Goal: Information Seeking & Learning: Find specific fact

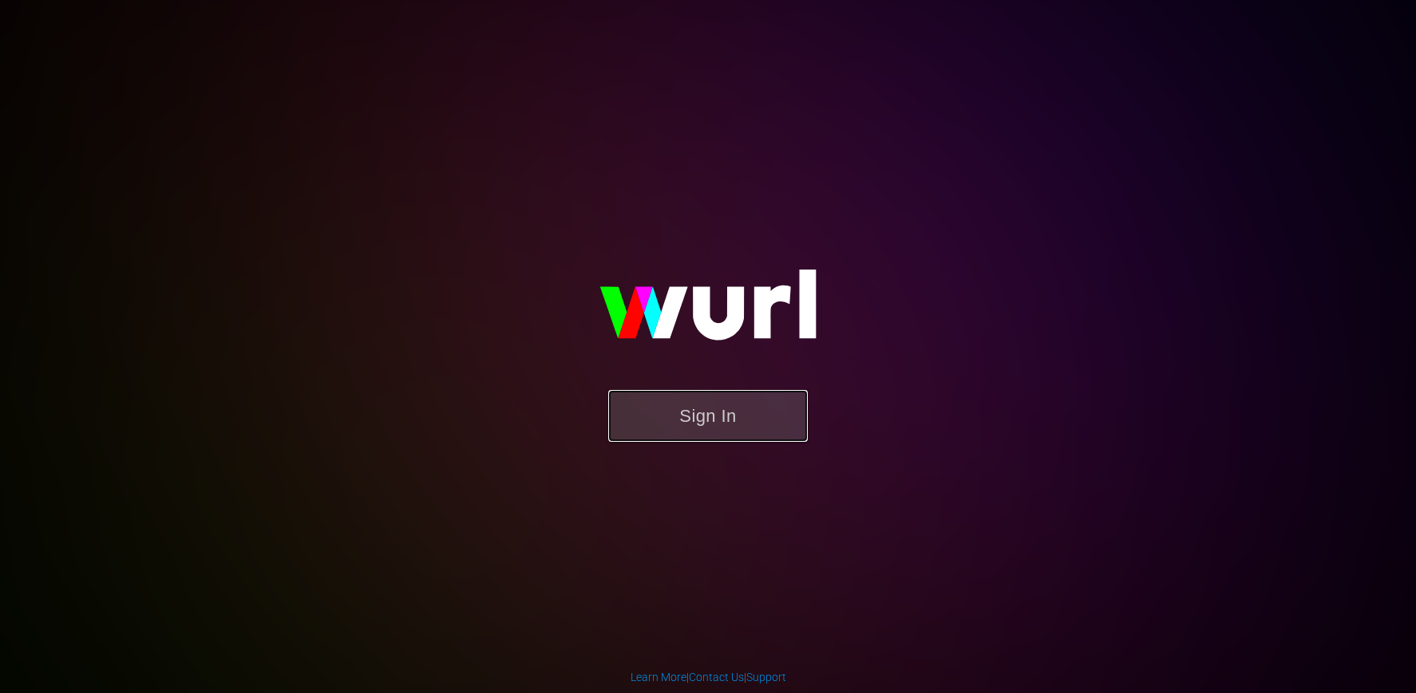
click at [735, 434] on button "Sign In" at bounding box center [707, 416] width 199 height 52
click at [769, 426] on button "Sign In" at bounding box center [707, 416] width 199 height 52
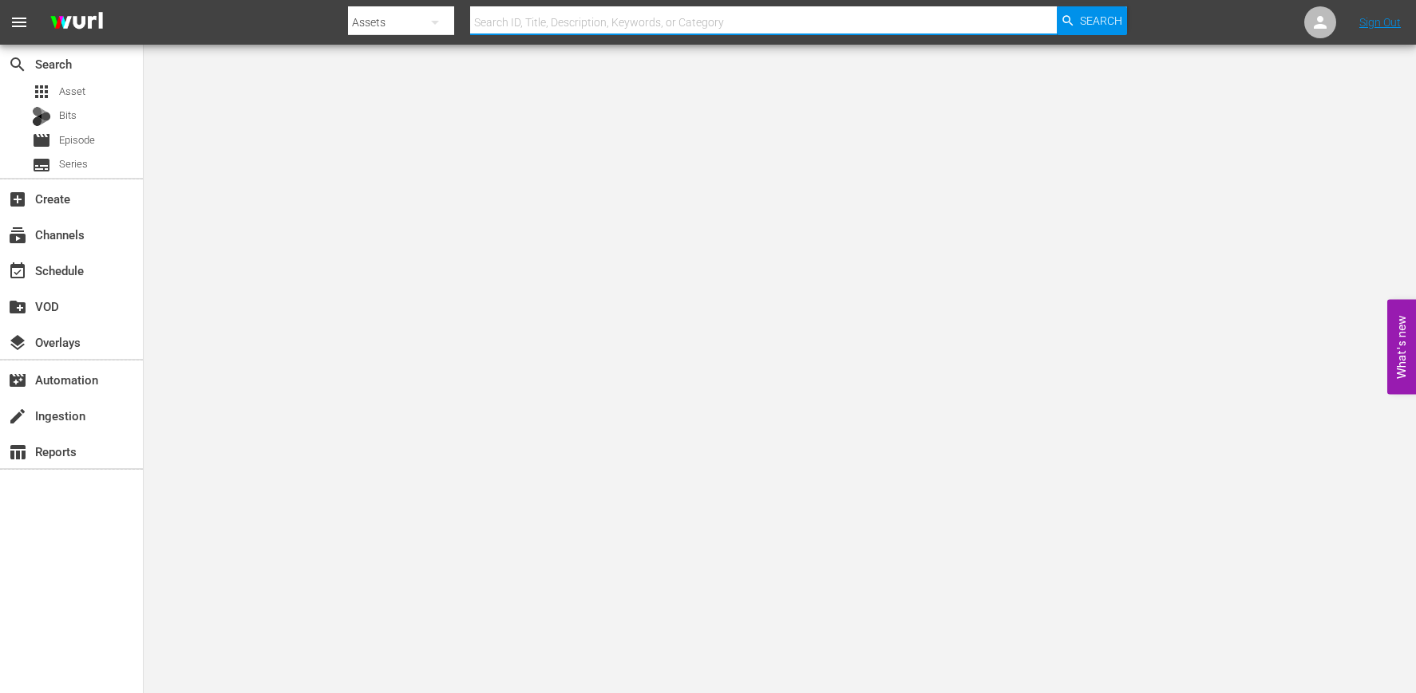
click at [562, 31] on input "text" at bounding box center [763, 22] width 586 height 38
type input "on the job"
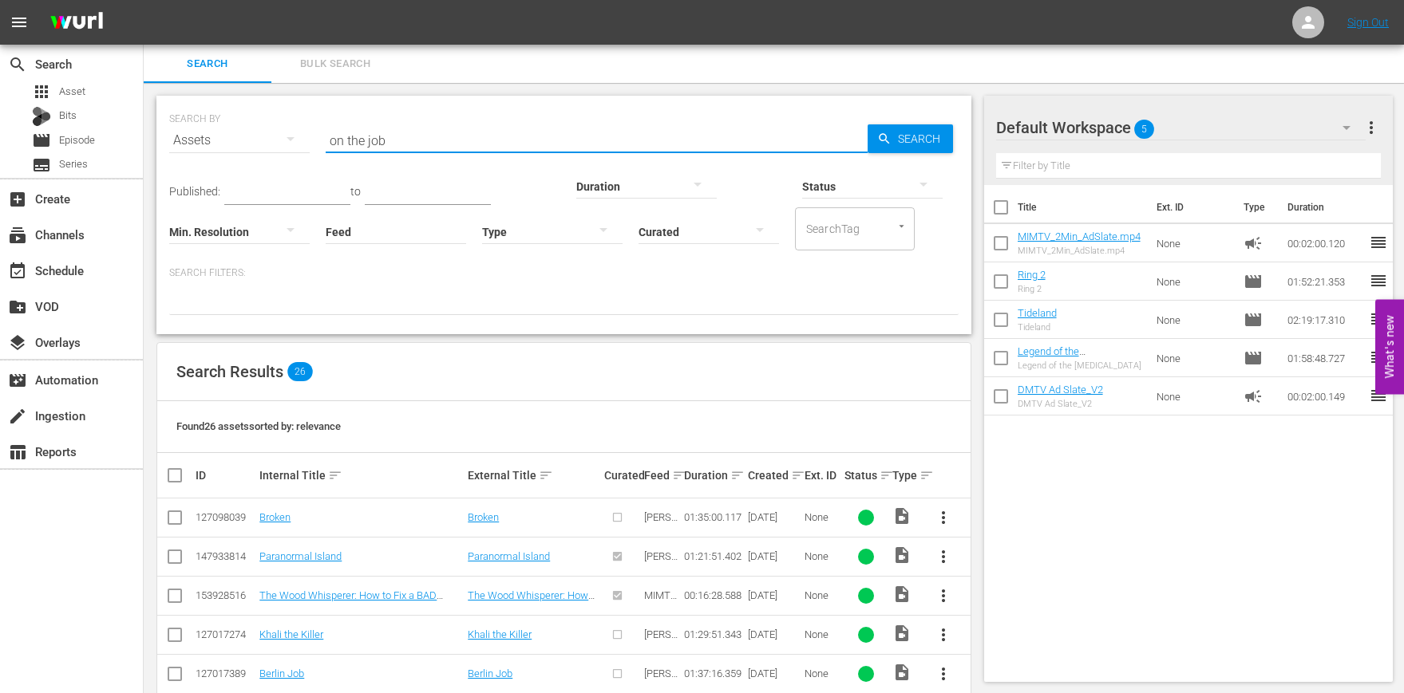
click at [670, 141] on input "on the job" at bounding box center [597, 140] width 542 height 38
click at [868, 132] on div "Search" at bounding box center [909, 138] width 85 height 29
click at [502, 132] on input "on the job" at bounding box center [597, 140] width 542 height 38
click at [503, 135] on input "on the job" at bounding box center [597, 140] width 542 height 38
click at [502, 135] on input "on the job" at bounding box center [597, 140] width 542 height 38
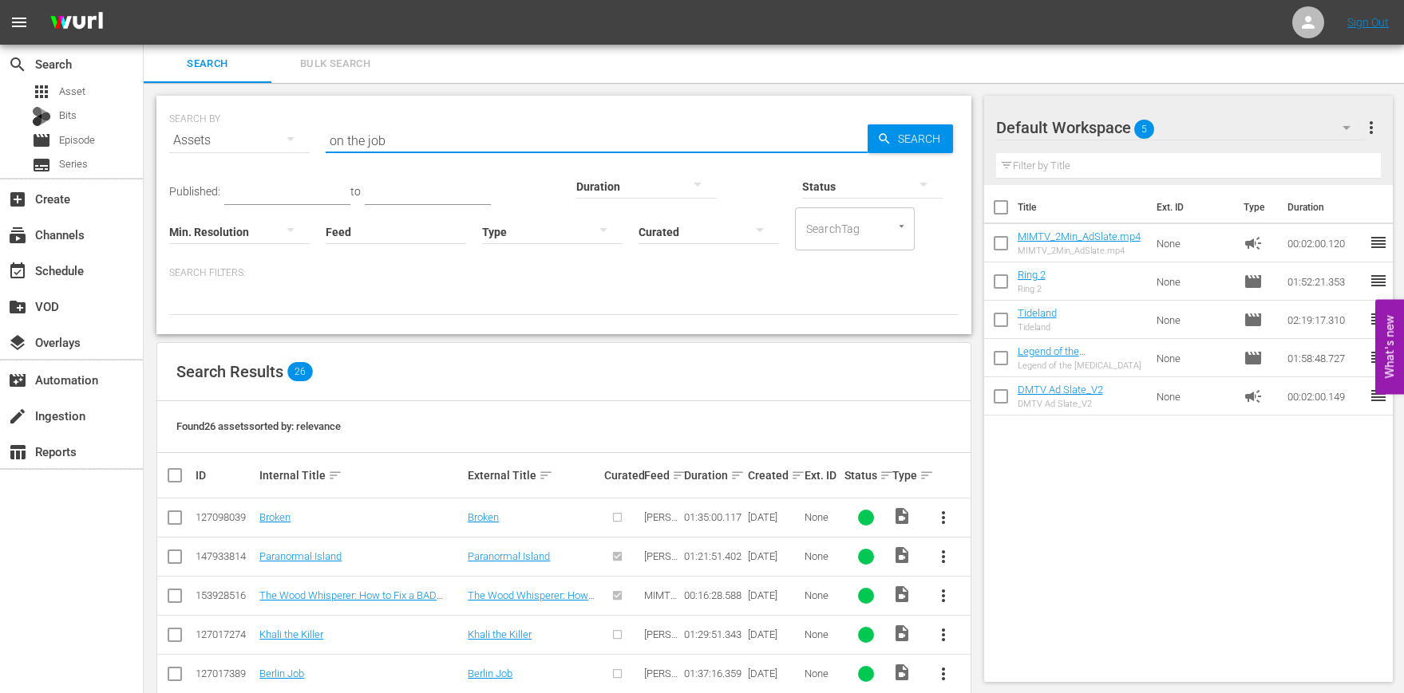
click at [502, 135] on input "on the job" at bounding box center [597, 140] width 542 height 38
click at [919, 143] on span "Search" at bounding box center [921, 138] width 61 height 29
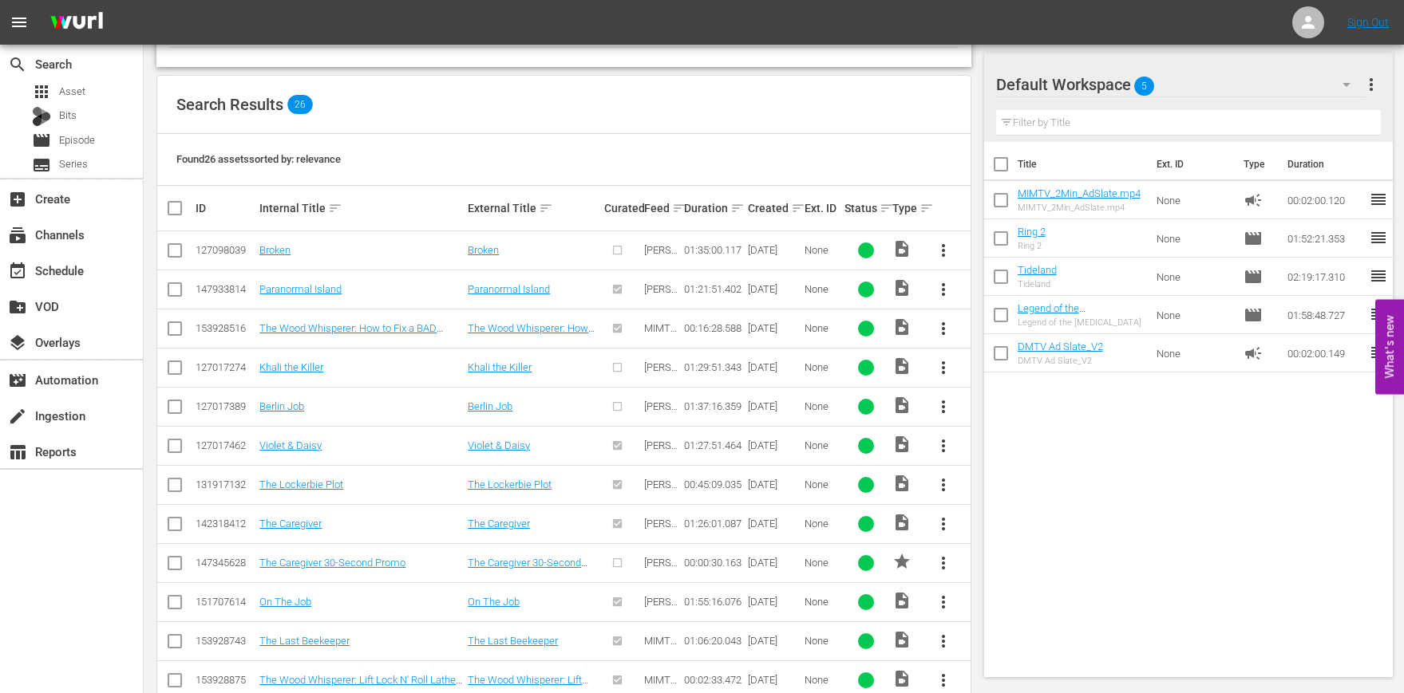
scroll to position [455, 0]
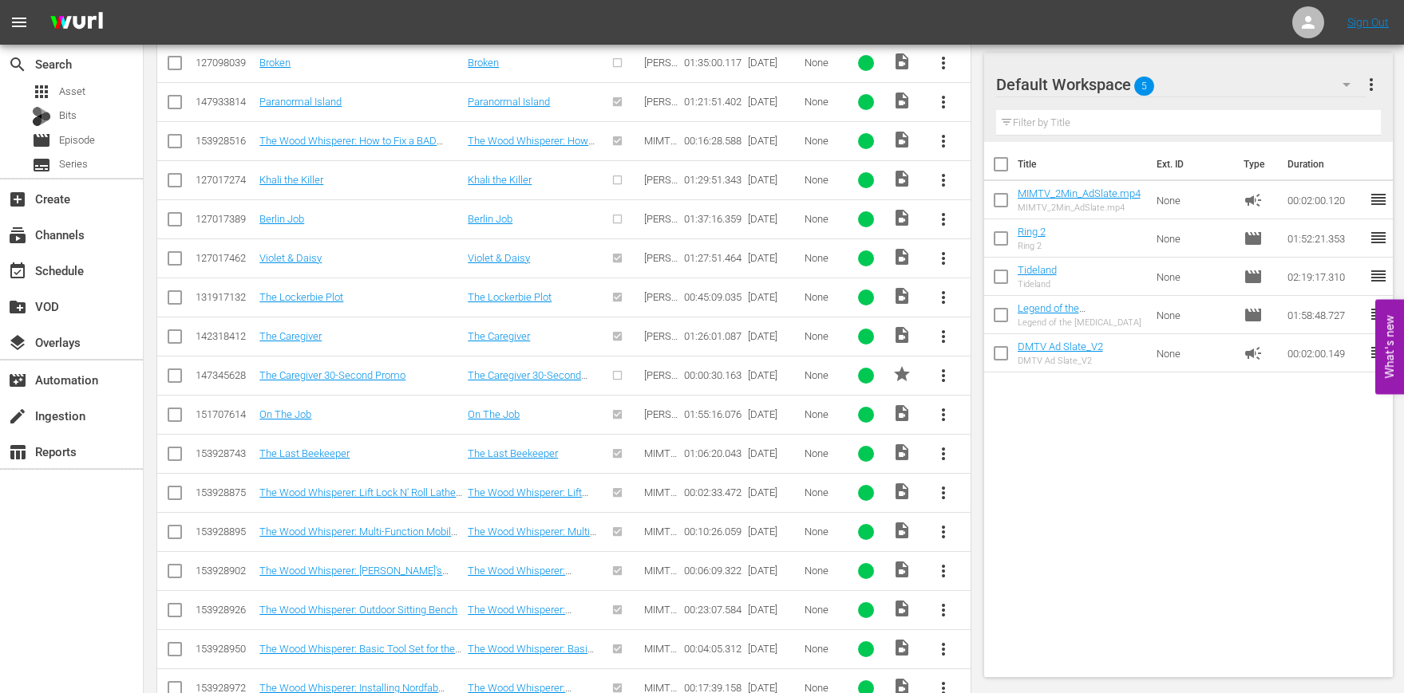
click at [616, 415] on div at bounding box center [621, 414] width 35 height 26
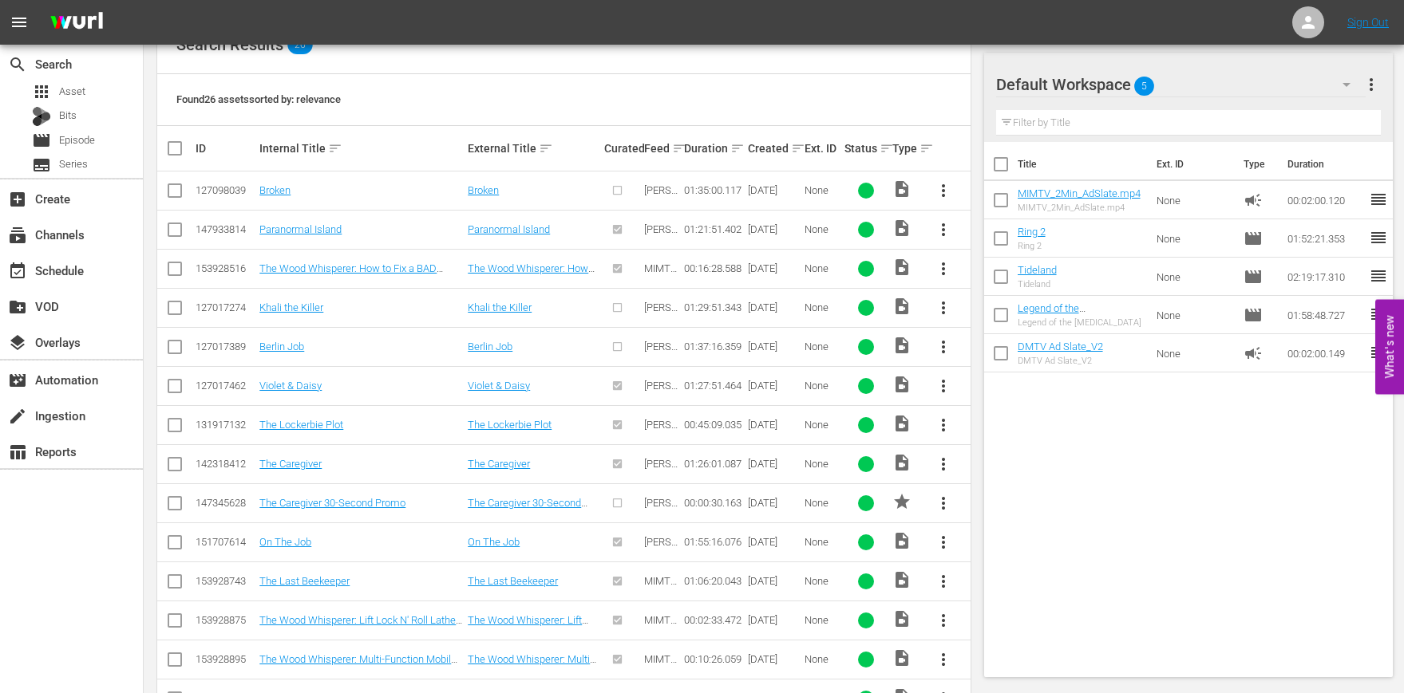
scroll to position [532, 0]
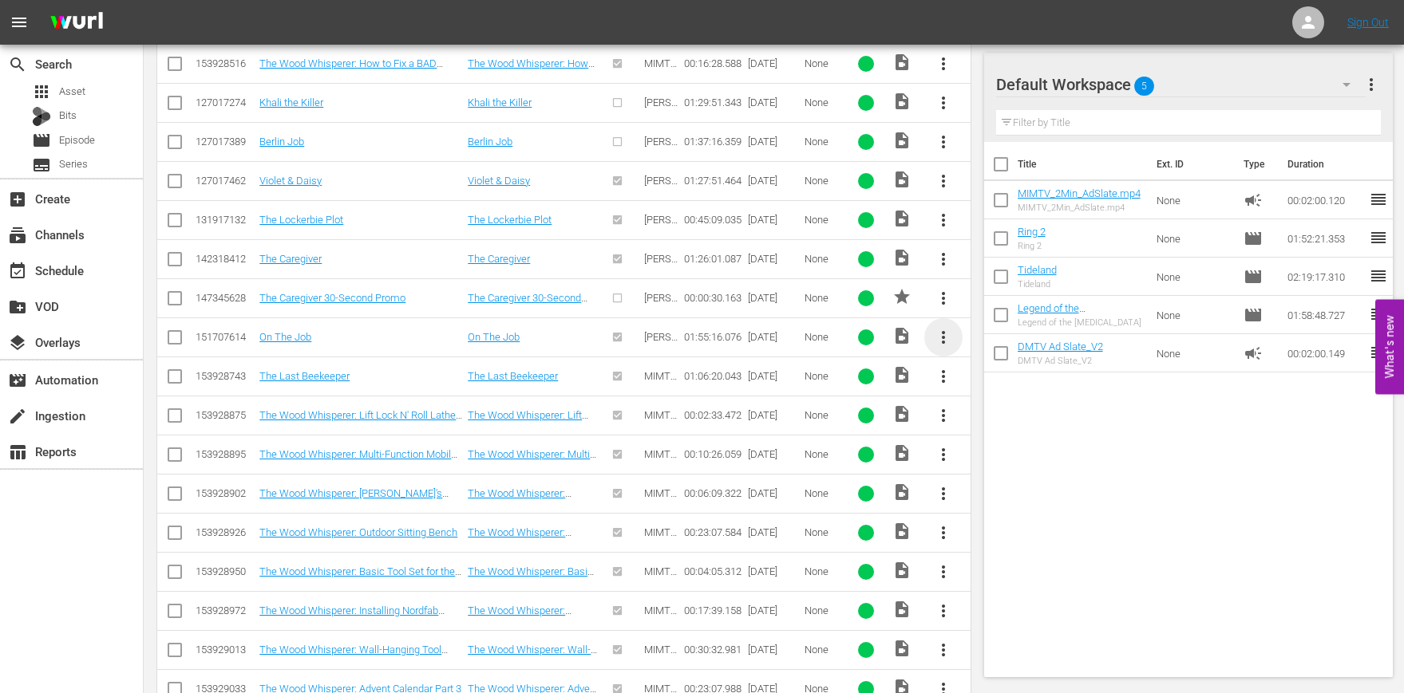
click at [950, 338] on span "more_vert" at bounding box center [943, 337] width 19 height 19
click at [871, 338] on div at bounding box center [866, 338] width 16 height 16
click at [287, 342] on link "On The Job" at bounding box center [285, 337] width 52 height 12
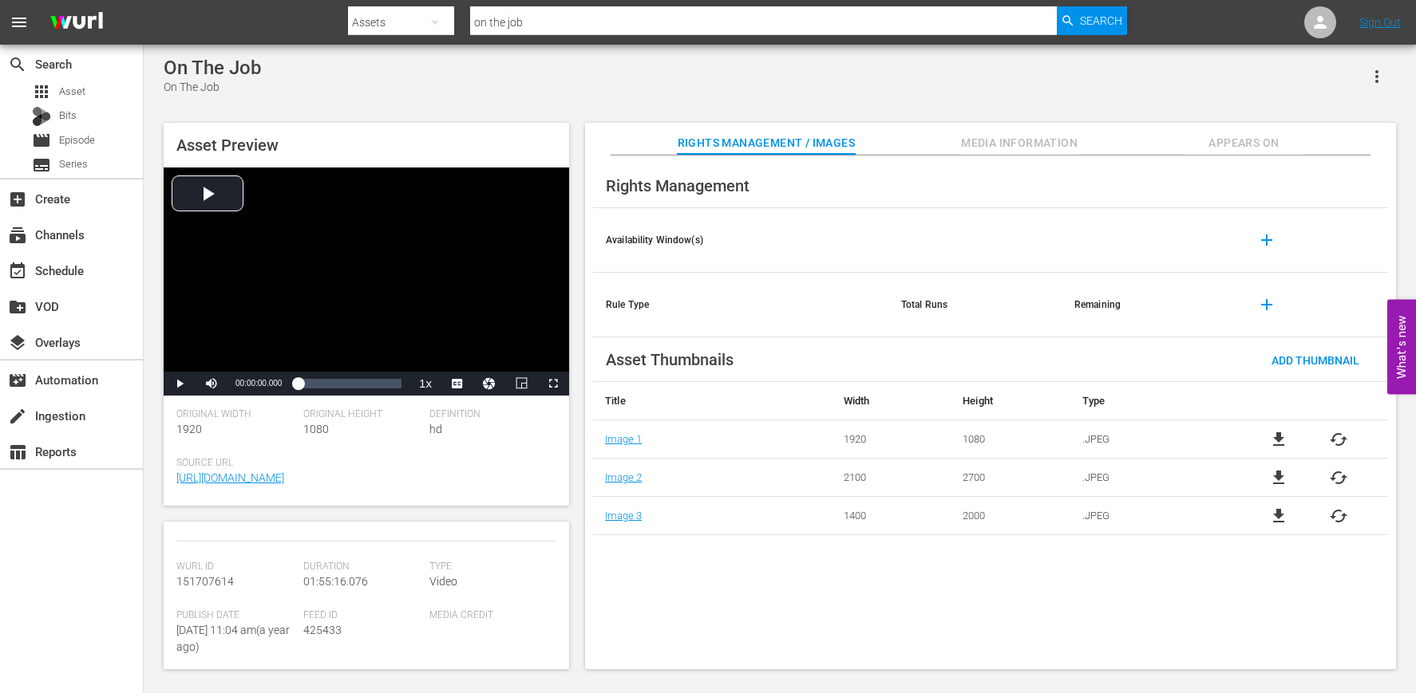
scroll to position [343, 0]
click at [959, 142] on span "Media Information" at bounding box center [1019, 143] width 120 height 20
